Goal: Information Seeking & Learning: Learn about a topic

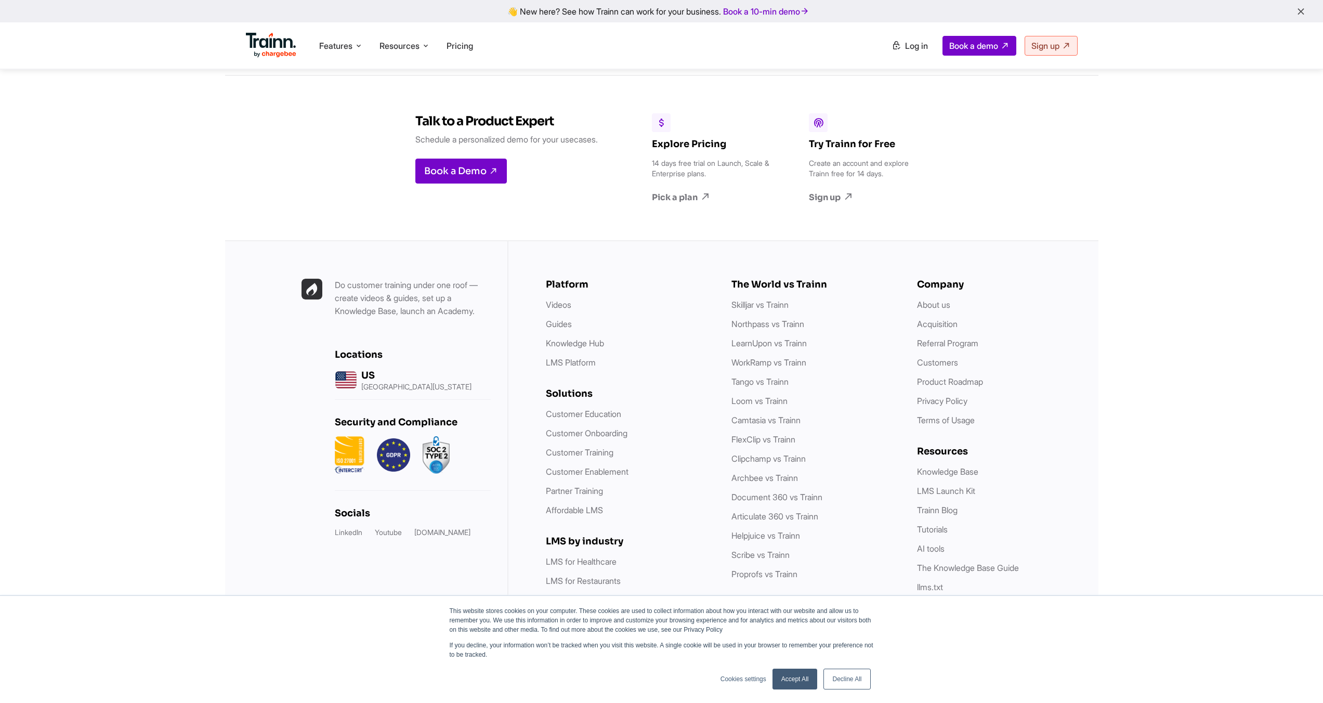
scroll to position [2653, 0]
click at [696, 191] on link "Pick a plan" at bounding box center [712, 196] width 120 height 11
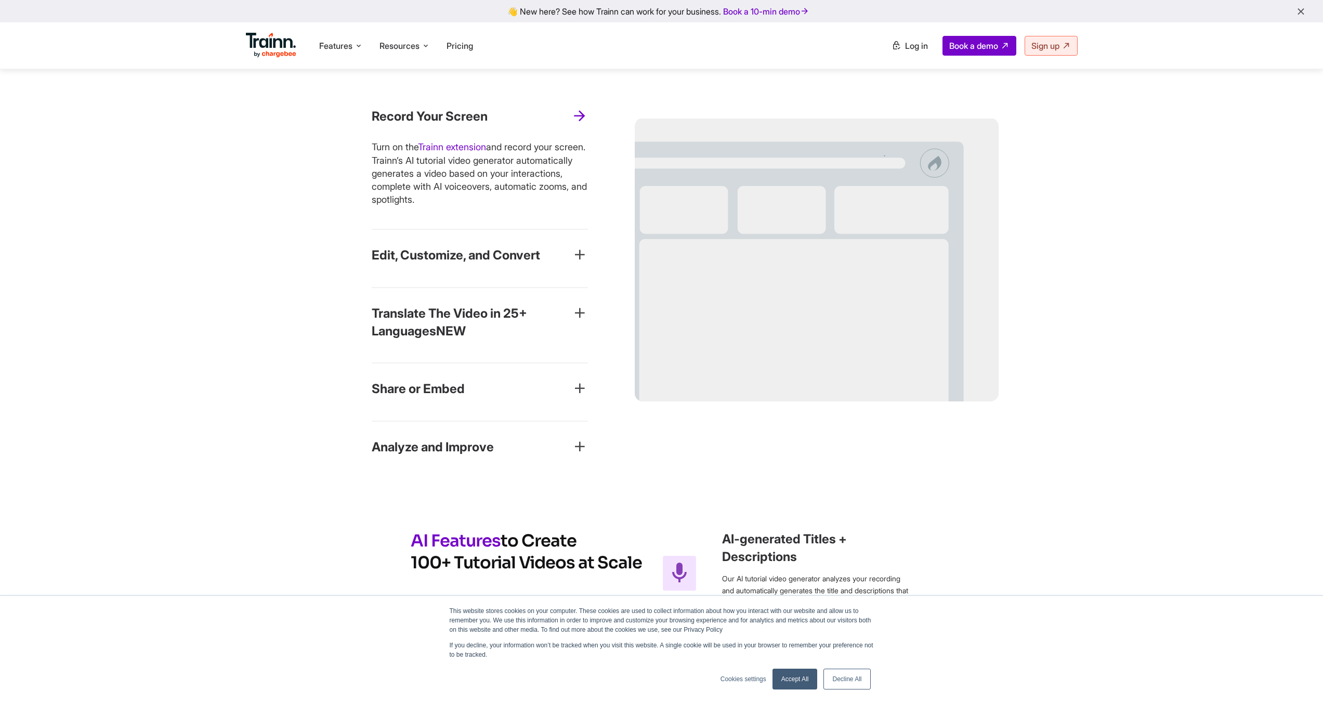
scroll to position [888, 0]
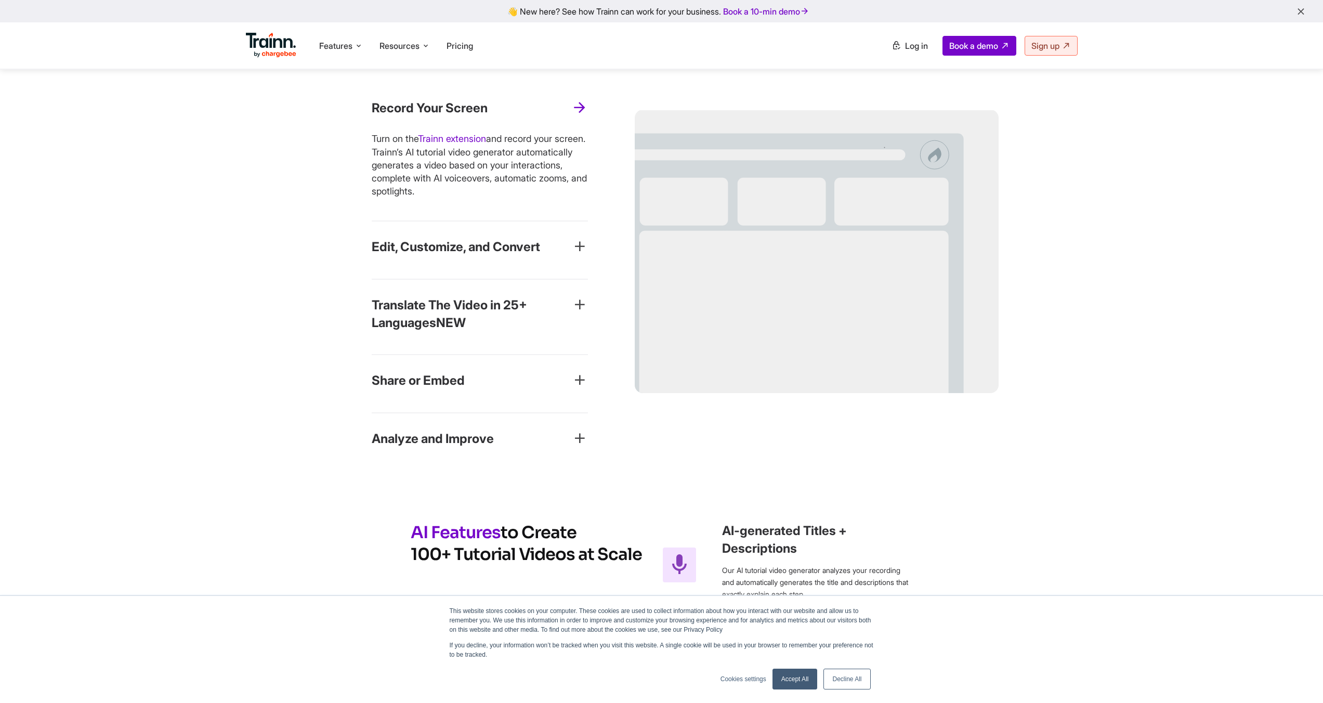
click at [522, 242] on h3 "Edit, Customize, and Convert" at bounding box center [456, 247] width 168 height 18
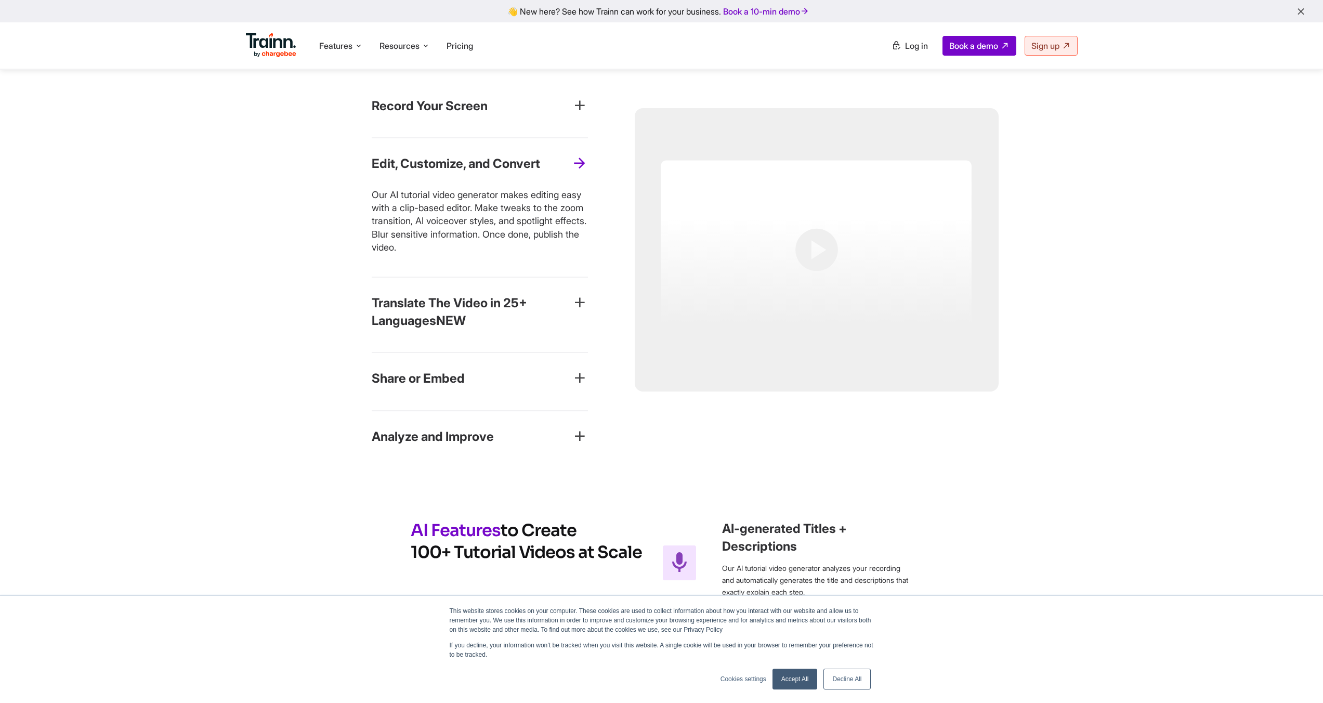
scroll to position [893, 0]
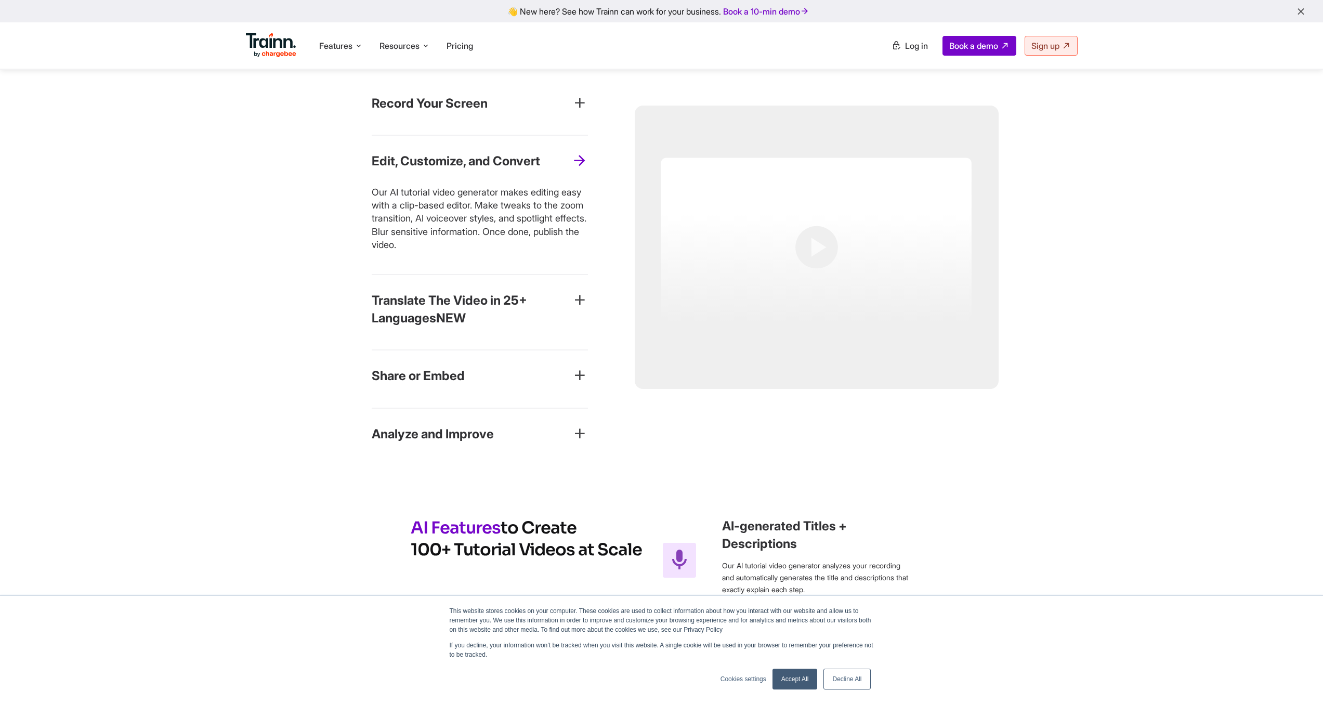
click at [510, 306] on h3 "Translate The Video in 25+ Languages NEW" at bounding box center [472, 309] width 200 height 35
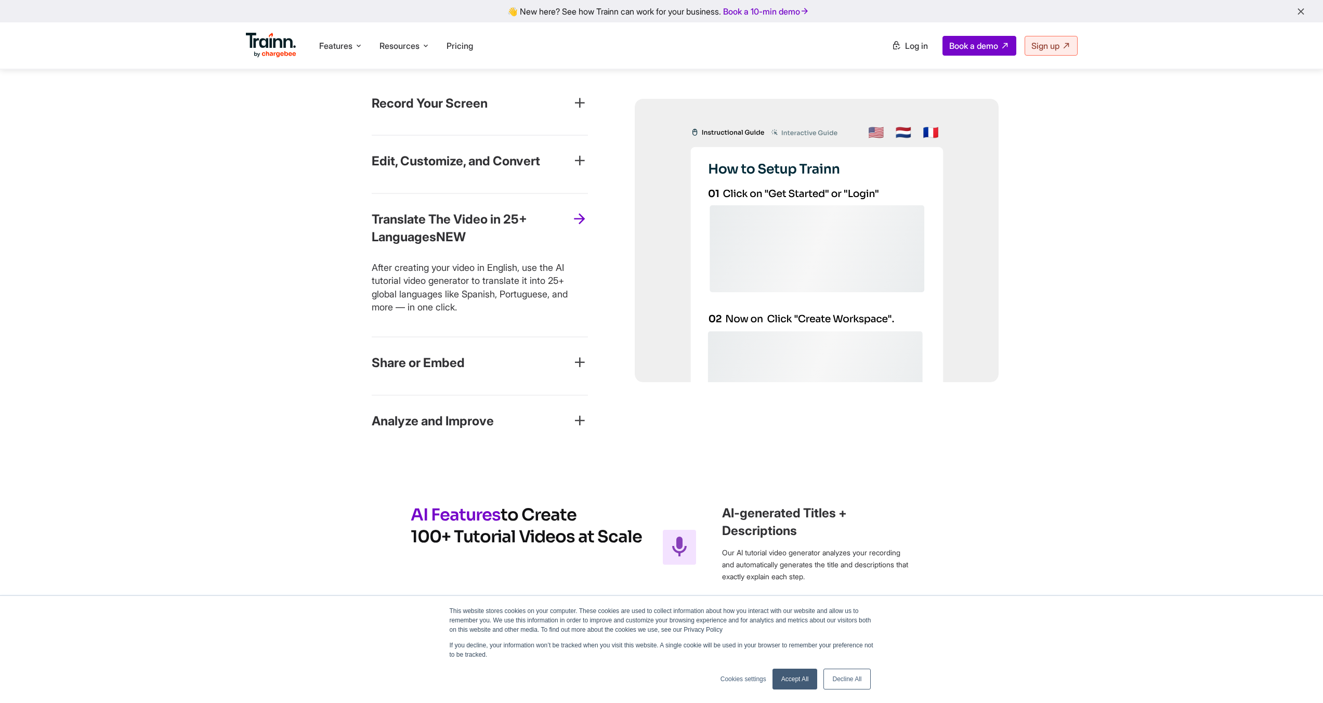
click at [498, 349] on div "Share or Embed Share your tutorial videos with customers, partners, and employe…" at bounding box center [480, 366] width 216 height 58
click at [456, 365] on h3 "Share or Embed" at bounding box center [418, 363] width 93 height 18
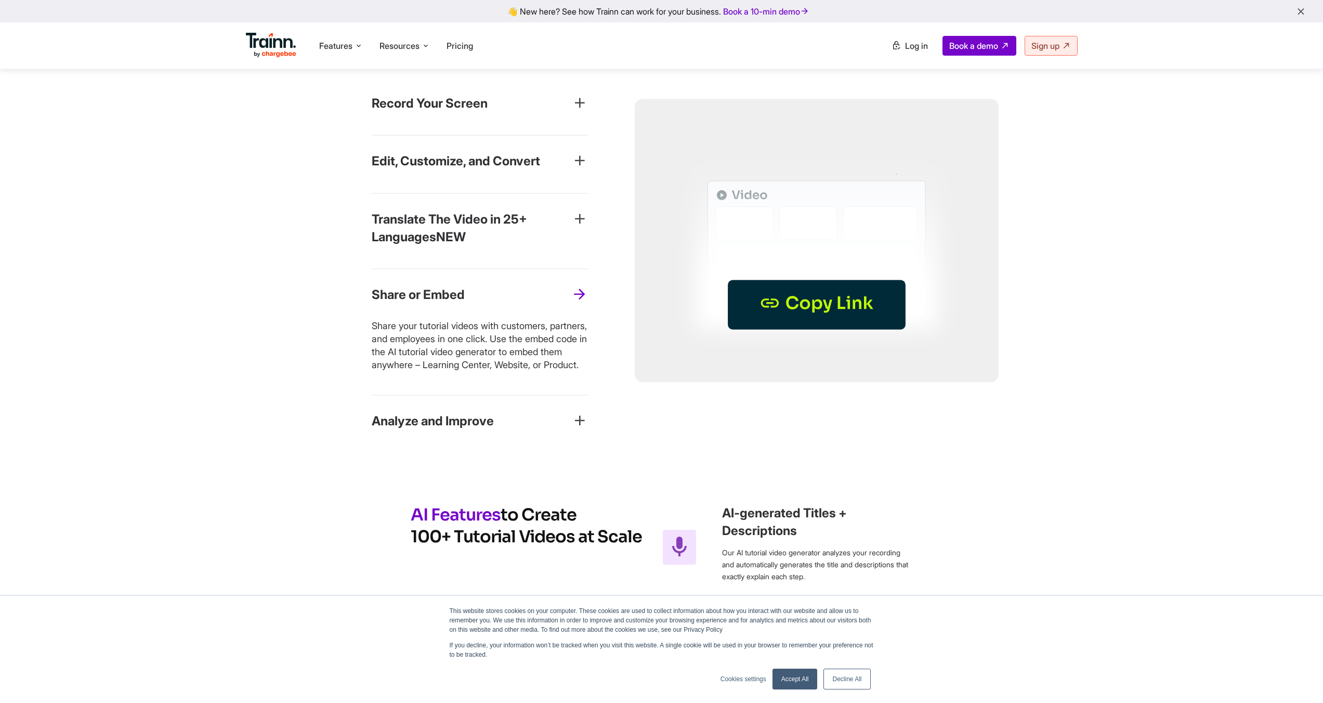
scroll to position [891, 0]
